Goal: Navigation & Orientation: Understand site structure

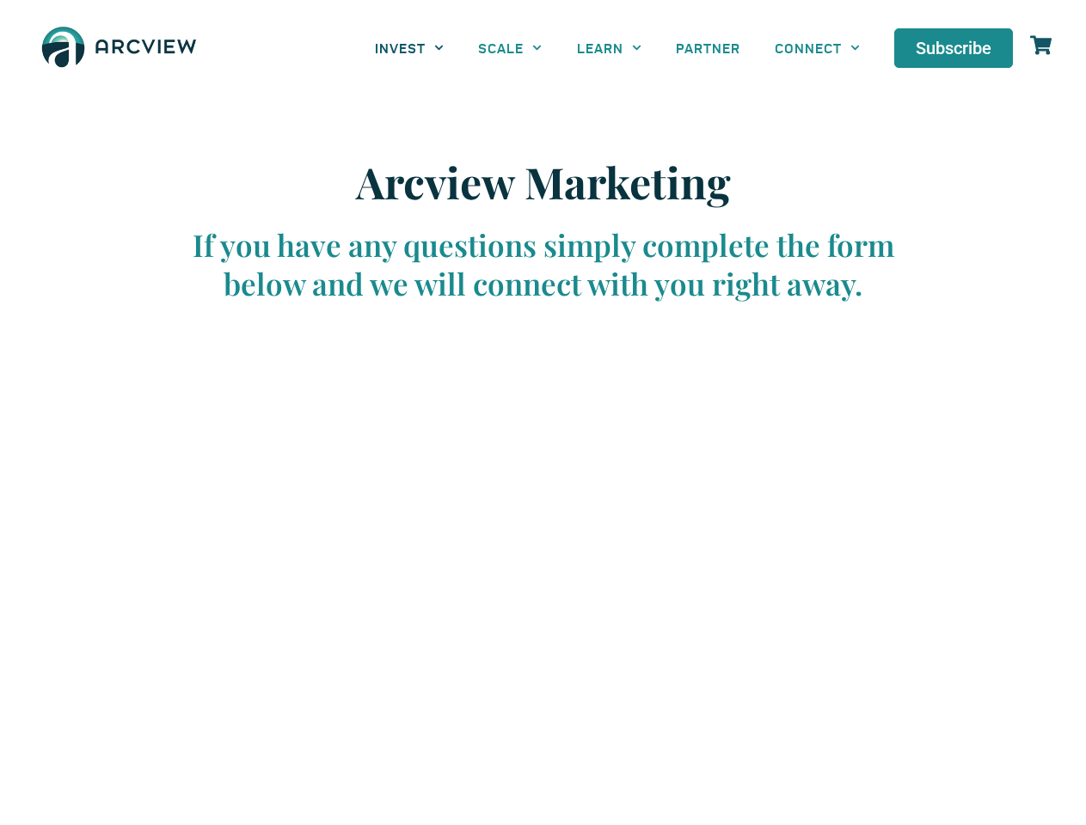
click at [409, 47] on link "INVEST" at bounding box center [409, 47] width 103 height 39
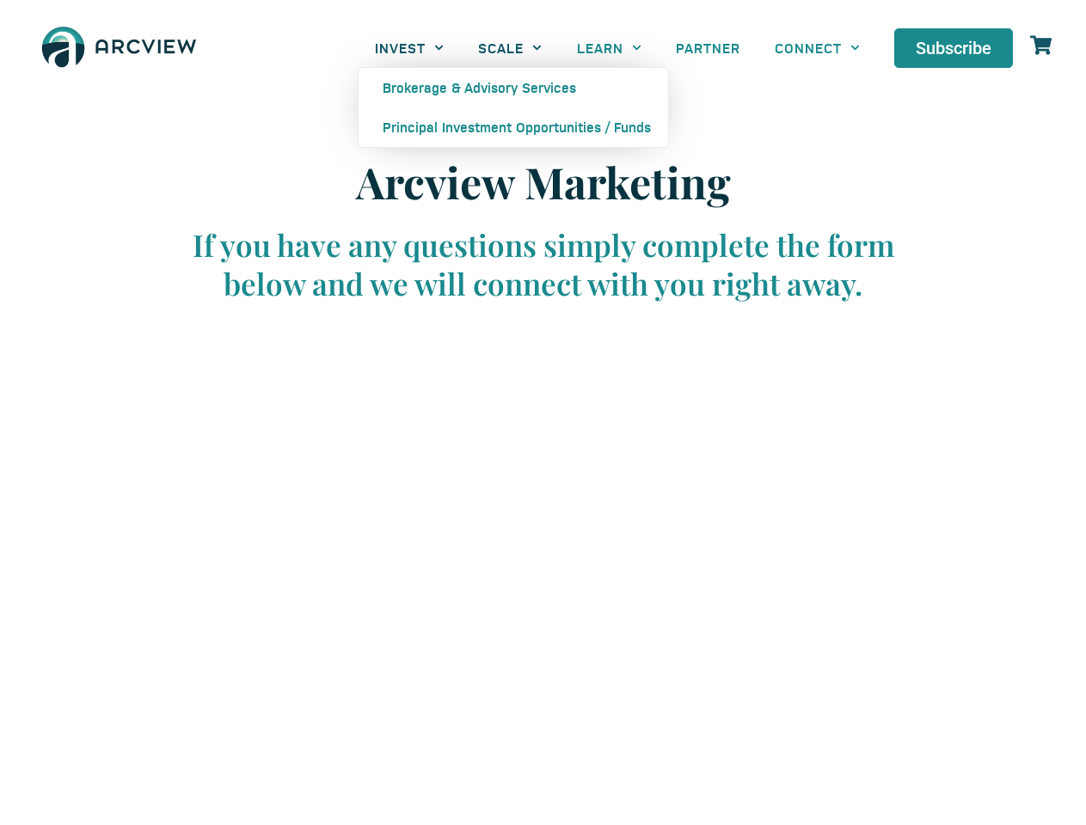
click at [510, 47] on link "SCALE" at bounding box center [510, 47] width 98 height 39
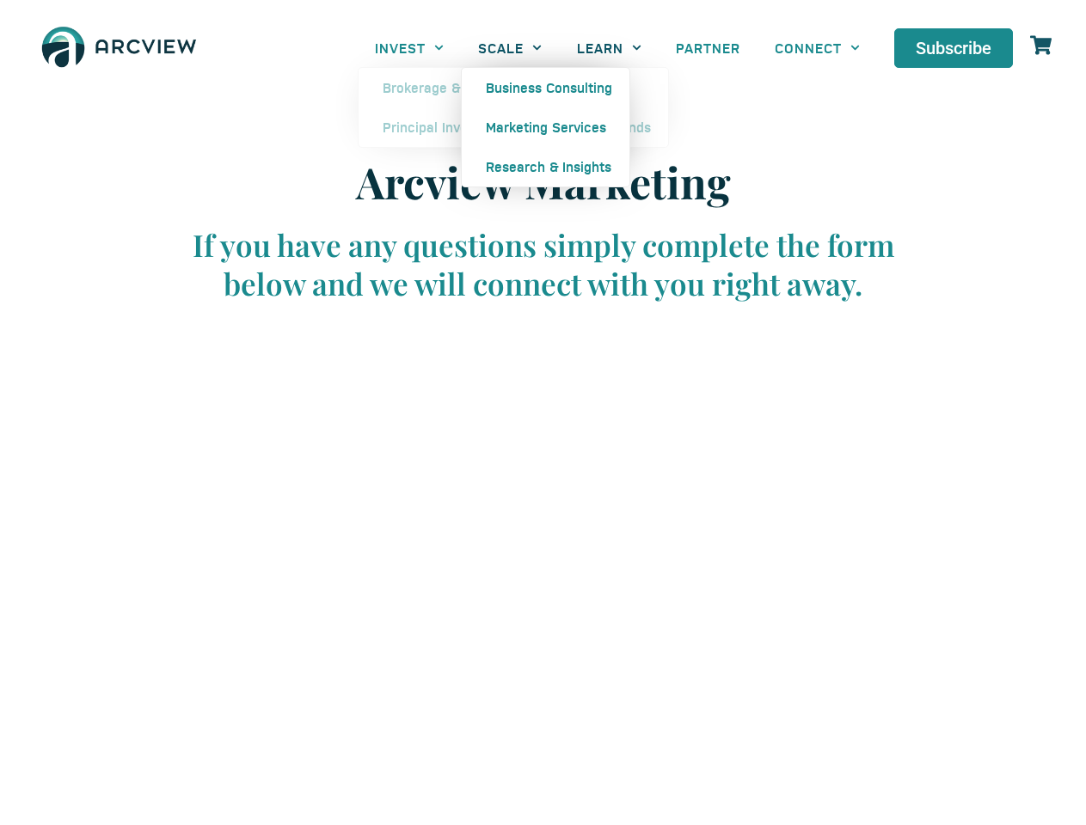
click at [609, 47] on link "LEARN" at bounding box center [609, 47] width 99 height 39
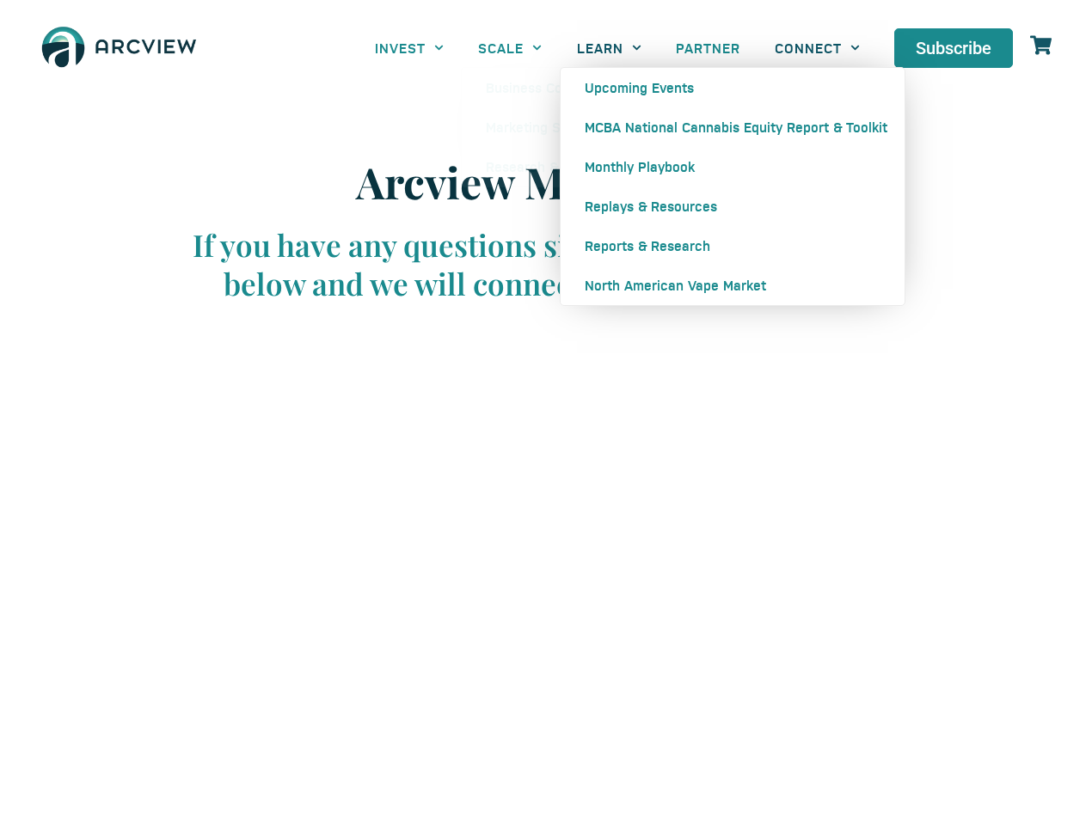
click at [817, 47] on link "CONNECT" at bounding box center [816, 47] width 119 height 39
